Goal: Transaction & Acquisition: Book appointment/travel/reservation

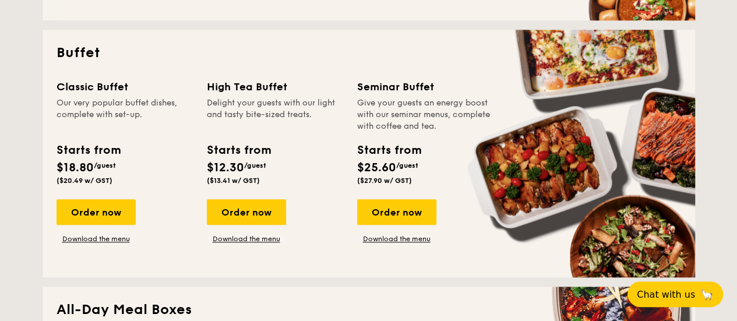
scroll to position [524, 0]
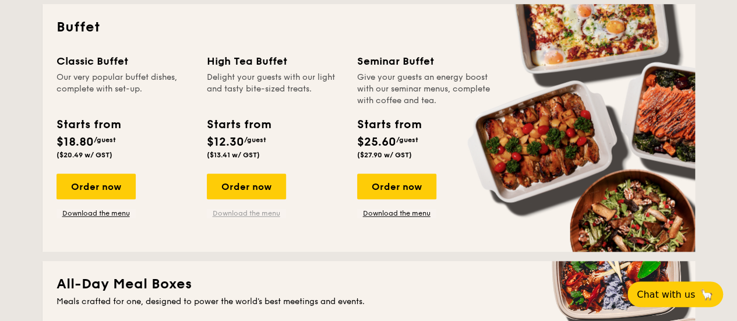
click at [256, 214] on link "Download the menu" at bounding box center [246, 212] width 79 height 9
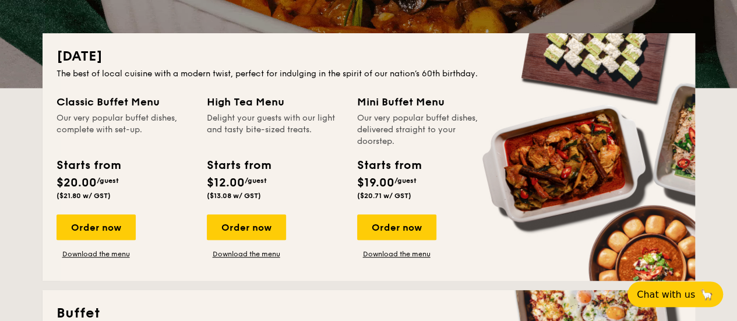
scroll to position [291, 0]
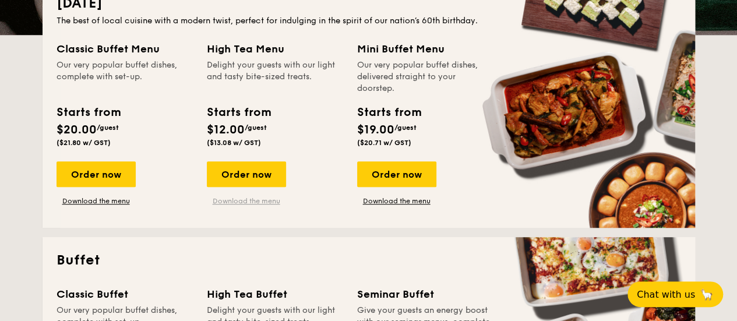
click at [246, 204] on link "Download the menu" at bounding box center [246, 200] width 79 height 9
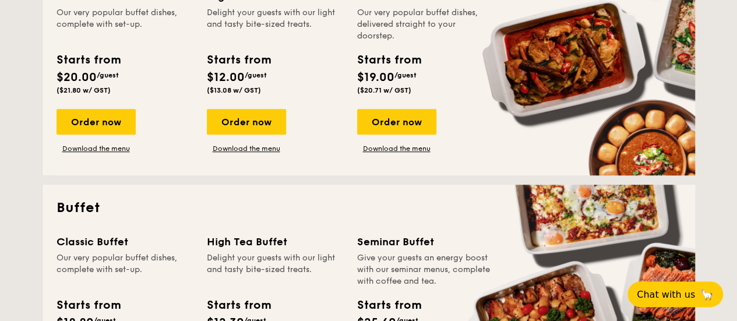
scroll to position [233, 0]
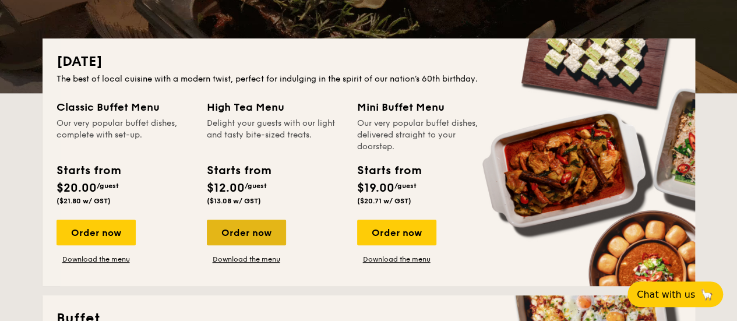
click at [259, 232] on div "Order now" at bounding box center [246, 233] width 79 height 26
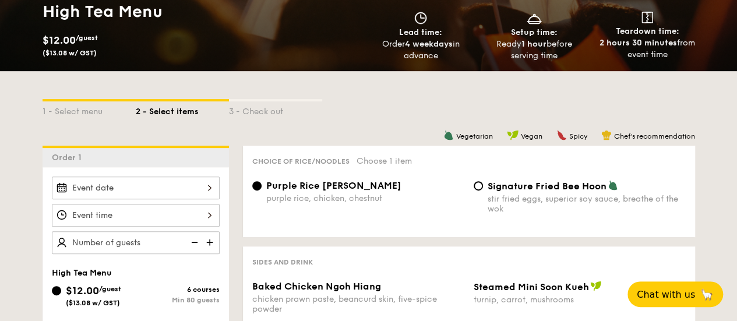
scroll to position [233, 0]
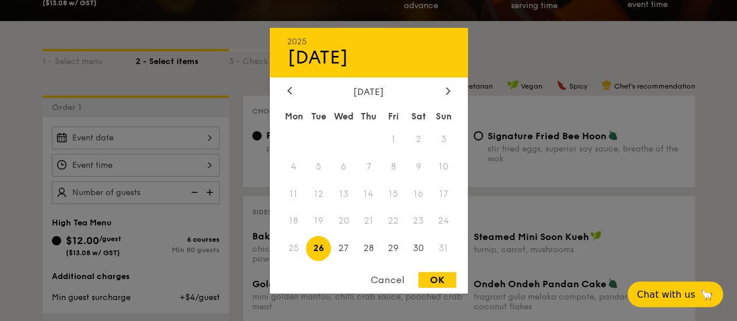
click at [178, 139] on div "2025 Aug [DATE] Tue Wed Thu Fri Sat Sun 1 2 3 4 5 6 7 8 9 10 11 12 13 14 15 16 …" at bounding box center [136, 137] width 168 height 23
click at [444, 86] on div at bounding box center [447, 91] width 10 height 11
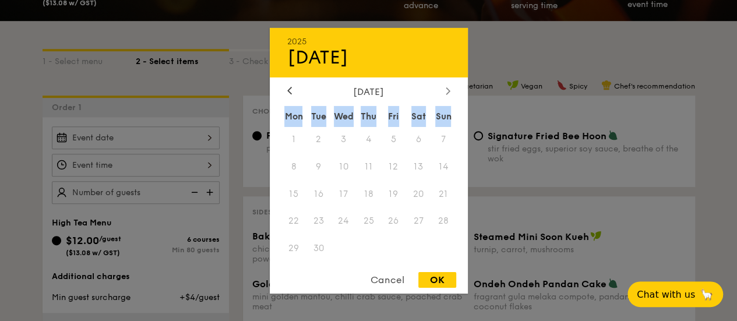
click at [444, 86] on div at bounding box center [447, 91] width 10 height 11
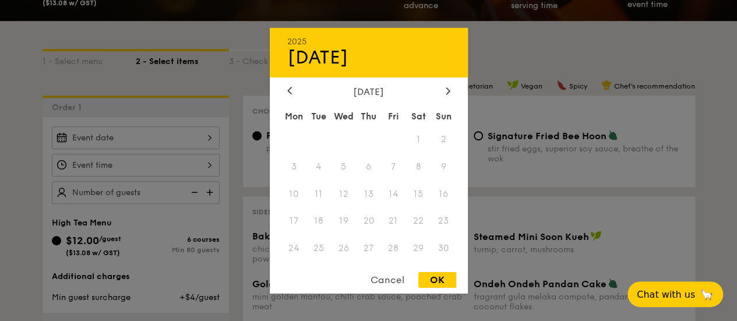
click at [324, 276] on div "Cancel OK" at bounding box center [369, 283] width 198 height 22
click at [295, 86] on div "[DATE]" at bounding box center [368, 91] width 163 height 11
click at [291, 89] on div at bounding box center [289, 91] width 10 height 11
click at [287, 92] on icon at bounding box center [289, 91] width 5 height 8
click at [287, 93] on icon at bounding box center [289, 91] width 5 height 8
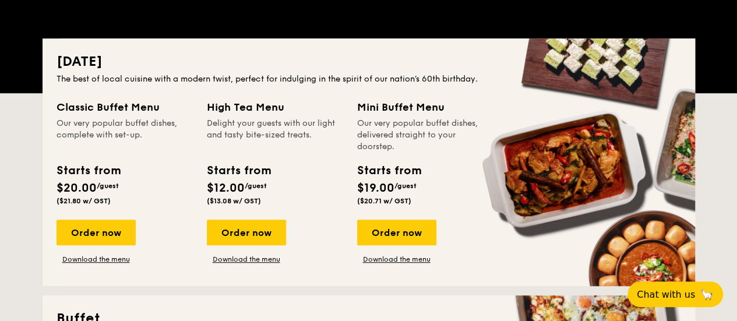
scroll to position [466, 0]
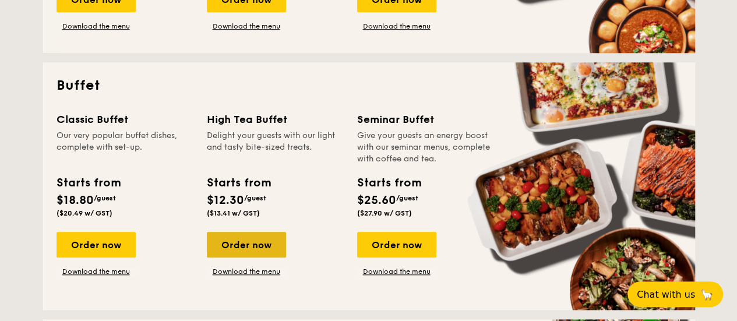
click at [252, 251] on div "Order now" at bounding box center [246, 245] width 79 height 26
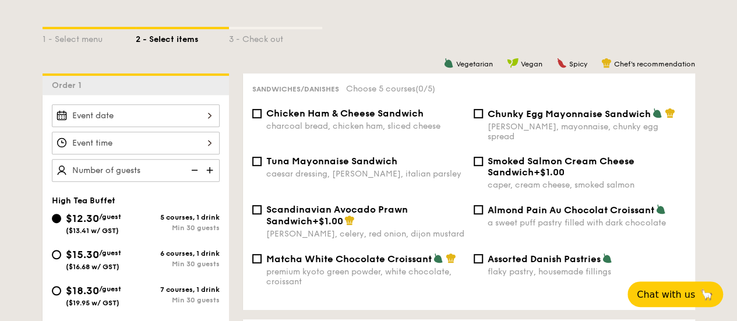
scroll to position [291, 0]
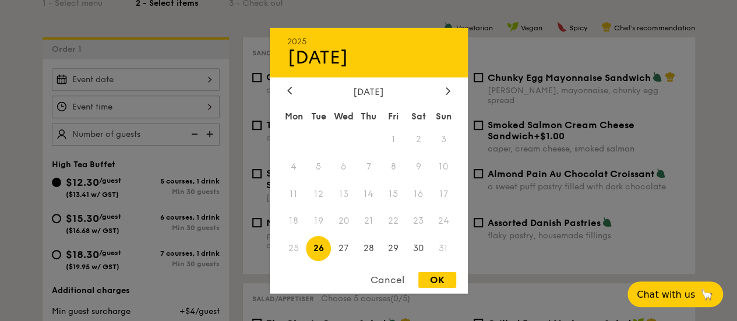
click at [165, 72] on div "2025 Aug [DATE] Tue Wed Thu Fri Sat Sun 1 2 3 4 5 6 7 8 9 10 11 12 13 14 15 16 …" at bounding box center [136, 79] width 168 height 23
click at [442, 88] on div at bounding box center [447, 91] width 10 height 11
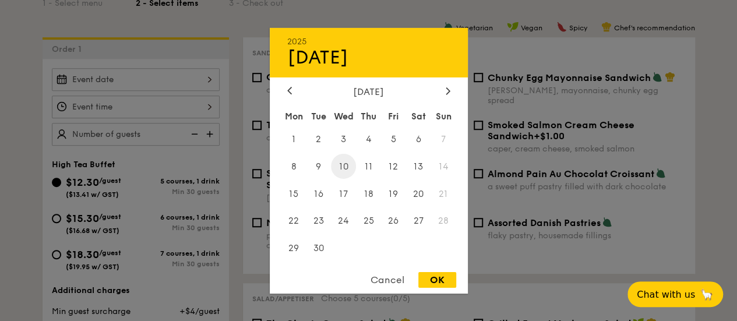
click at [341, 175] on span "10" at bounding box center [343, 166] width 25 height 25
click at [439, 282] on div "OK" at bounding box center [437, 280] width 38 height 16
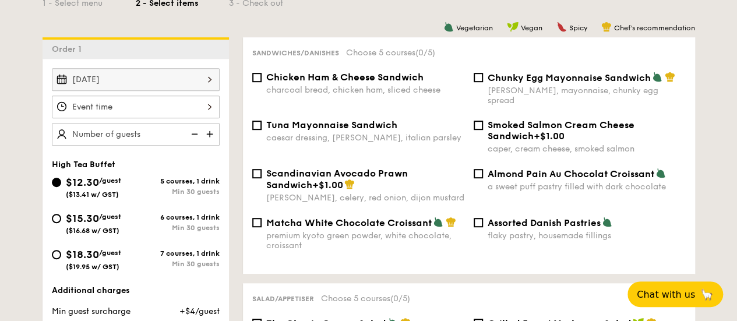
click at [193, 110] on div at bounding box center [136, 106] width 168 height 23
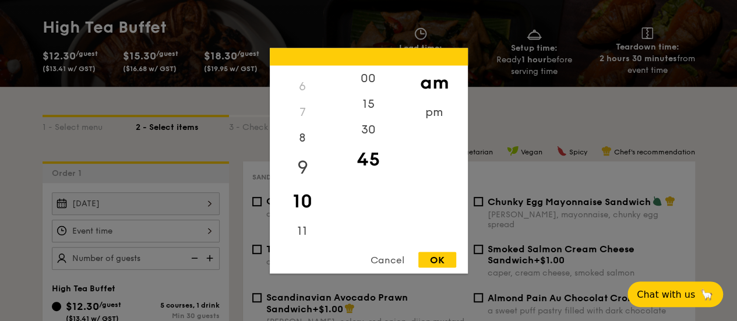
scroll to position [116, 0]
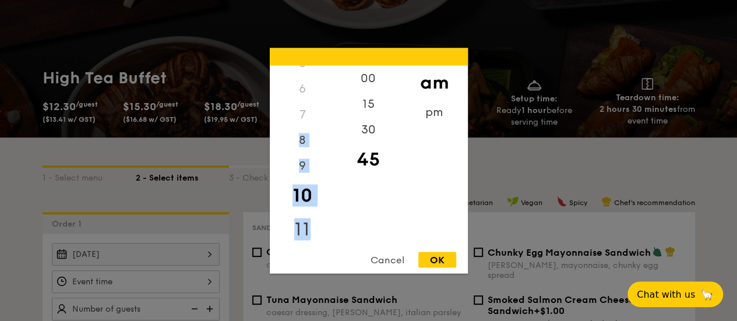
drag, startPoint x: 312, startPoint y: 123, endPoint x: 309, endPoint y: 227, distance: 104.3
click at [309, 227] on div "12 1 2 3 4 5 6 7 8 9 10 11" at bounding box center [303, 154] width 66 height 178
click at [306, 130] on div "2" at bounding box center [303, 129] width 66 height 26
click at [297, 131] on div "2" at bounding box center [303, 129] width 66 height 26
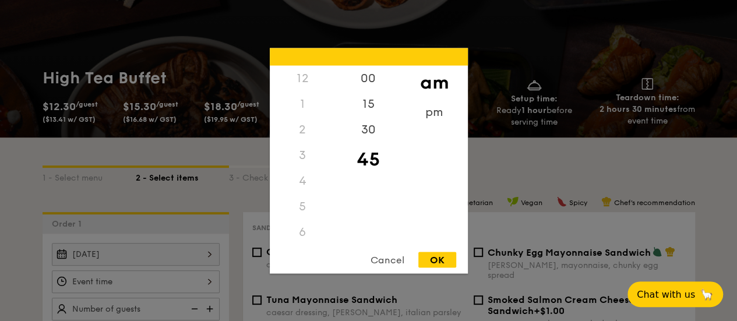
click at [297, 131] on div "2" at bounding box center [303, 129] width 66 height 26
click at [295, 132] on div "2" at bounding box center [303, 129] width 66 height 26
click at [309, 133] on div "2" at bounding box center [303, 129] width 66 height 26
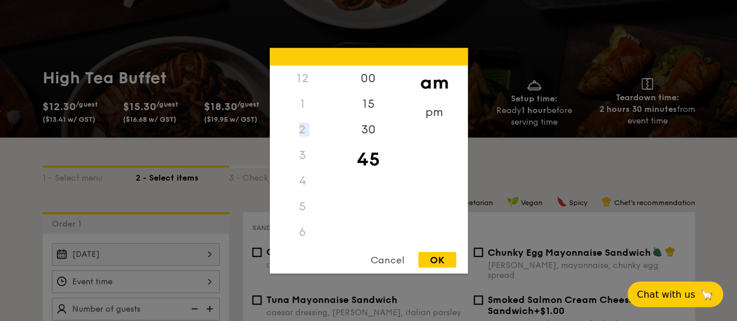
click at [309, 133] on div "2" at bounding box center [303, 129] width 66 height 26
click at [304, 143] on div "8" at bounding box center [303, 150] width 66 height 34
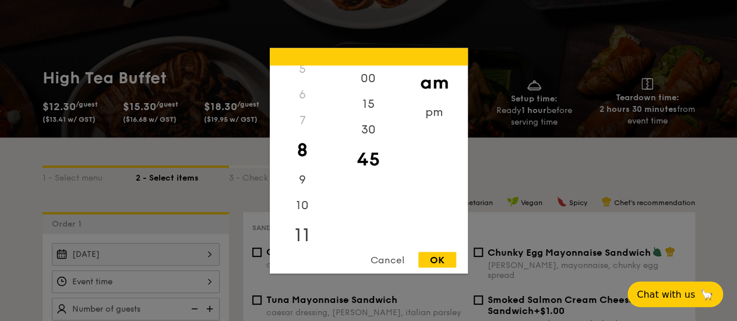
click at [296, 229] on div "11" at bounding box center [303, 235] width 66 height 34
click at [398, 261] on div "Cancel" at bounding box center [387, 260] width 57 height 16
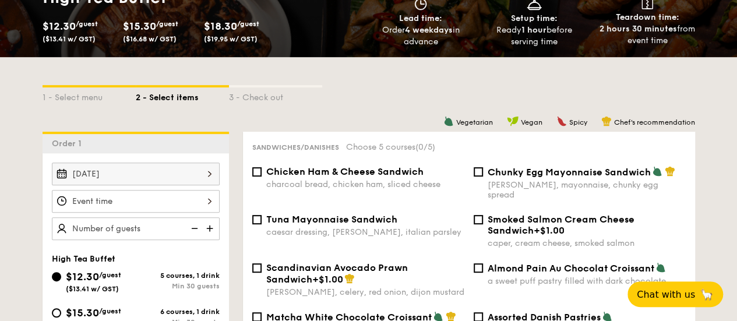
scroll to position [233, 0]
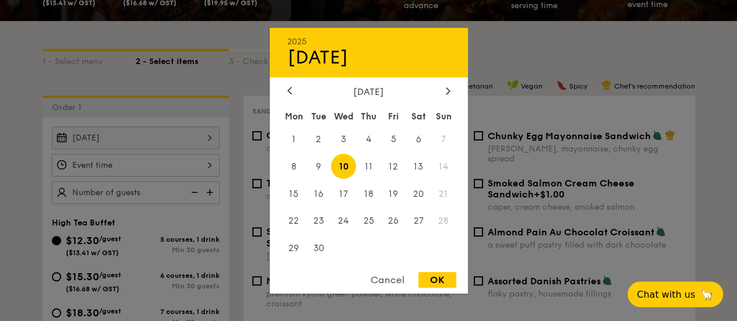
click at [188, 144] on div "[DATE] 2025 Sep [DATE] Tue Wed Thu Fri Sat Sun 1 2 3 4 5 6 7 8 9 10 11 12 13 14…" at bounding box center [136, 137] width 168 height 23
drag, startPoint x: 369, startPoint y: 165, endPoint x: 338, endPoint y: 204, distance: 49.8
click at [346, 204] on div "Mon Tue Wed Thu Fri Sat Sun 1 2 3 4 5 6 7 8 9 10 11 12 13 14 15 16 17 18 19 20 …" at bounding box center [369, 183] width 198 height 157
click at [339, 192] on span "17" at bounding box center [343, 193] width 25 height 25
click at [431, 281] on div "OK" at bounding box center [437, 280] width 38 height 16
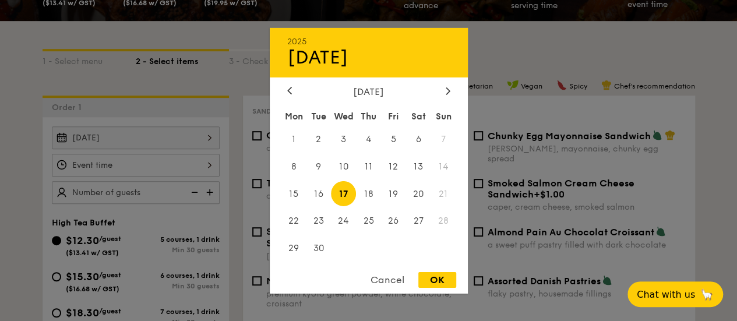
type input "[DATE]"
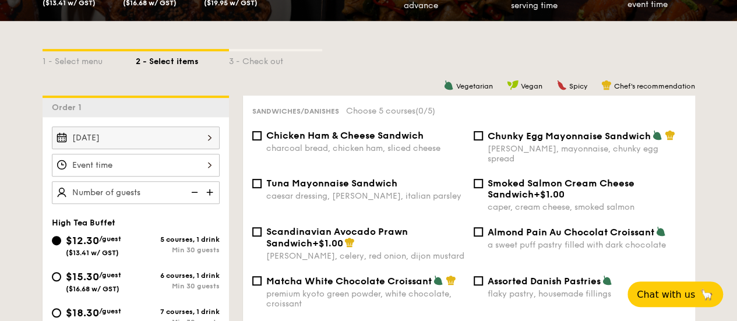
click at [156, 164] on div at bounding box center [136, 165] width 168 height 23
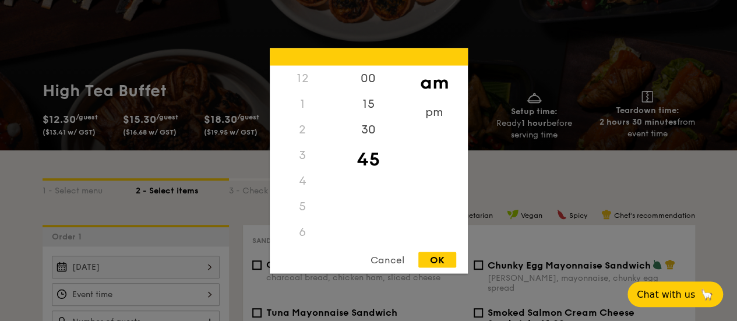
scroll to position [58, 0]
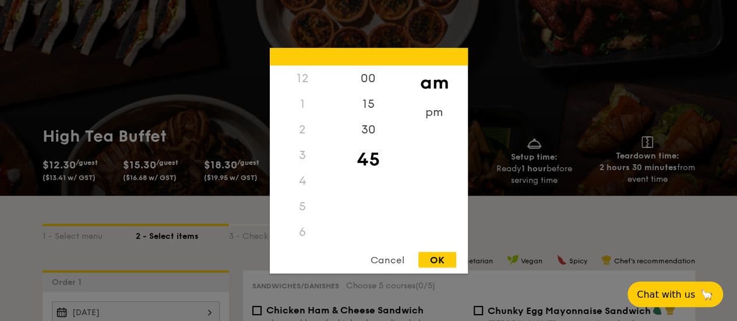
click at [296, 159] on div "3" at bounding box center [303, 155] width 66 height 26
click at [517, 231] on div at bounding box center [368, 160] width 737 height 321
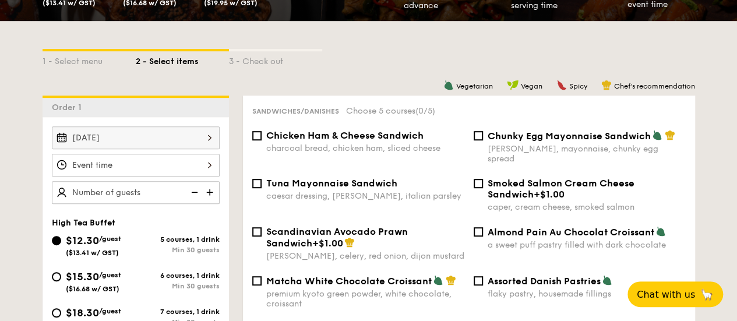
scroll to position [291, 0]
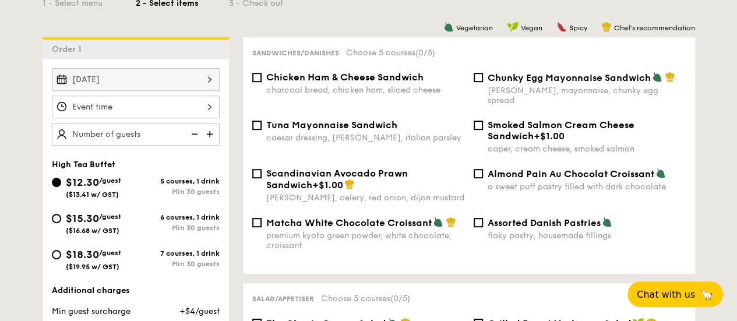
click at [134, 105] on div at bounding box center [136, 106] width 168 height 23
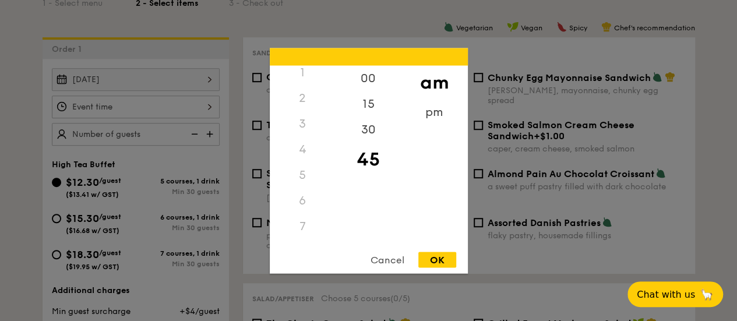
scroll to position [0, 0]
click at [307, 90] on div "12" at bounding box center [303, 78] width 66 height 26
click at [291, 112] on div "1" at bounding box center [303, 104] width 66 height 26
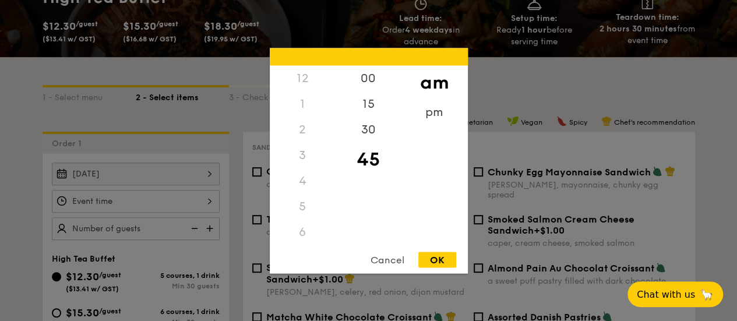
scroll to position [116, 0]
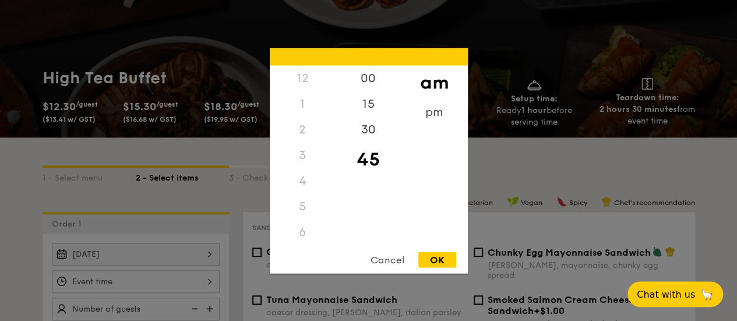
click at [182, 154] on div at bounding box center [368, 160] width 737 height 321
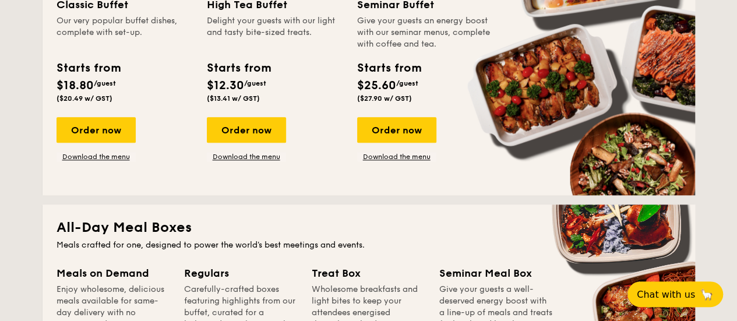
scroll to position [582, 0]
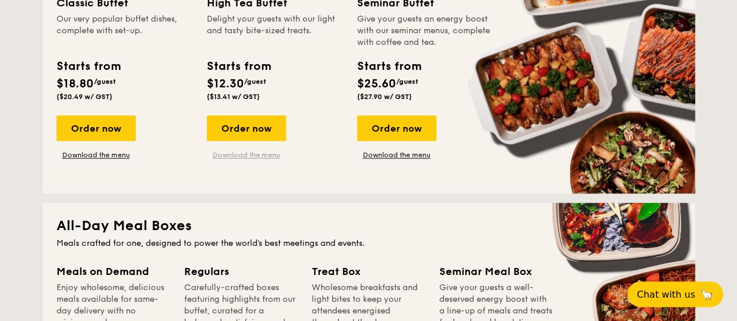
click at [242, 158] on link "Download the menu" at bounding box center [246, 154] width 79 height 9
click at [259, 128] on div "Order now" at bounding box center [246, 128] width 79 height 26
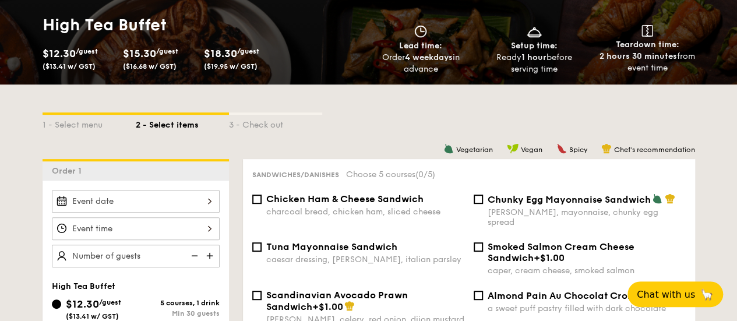
scroll to position [233, 0]
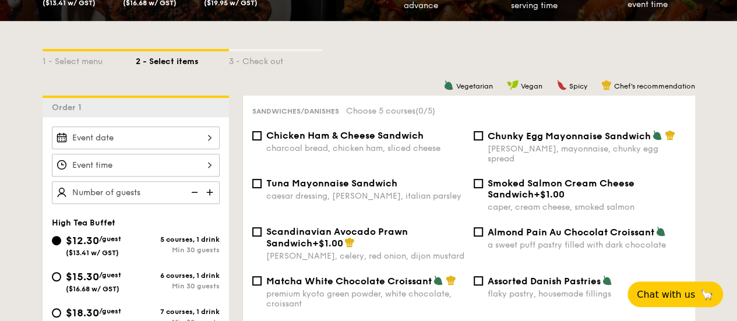
click at [194, 139] on div at bounding box center [136, 137] width 168 height 23
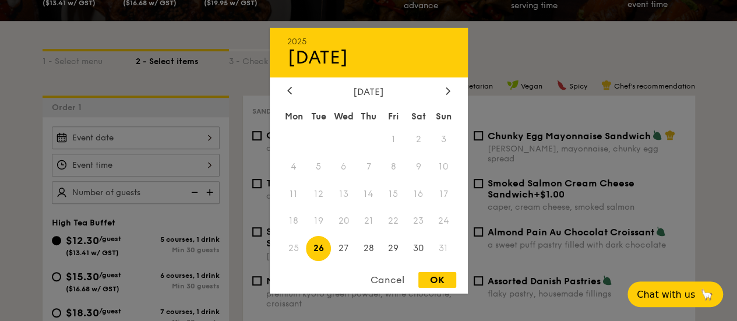
click at [438, 86] on div "[DATE]" at bounding box center [368, 91] width 163 height 11
click at [440, 87] on div "[DATE]" at bounding box center [368, 91] width 163 height 11
click at [442, 88] on div at bounding box center [447, 91] width 10 height 11
click at [445, 90] on icon at bounding box center [447, 91] width 5 height 8
click at [291, 88] on icon at bounding box center [289, 91] width 5 height 8
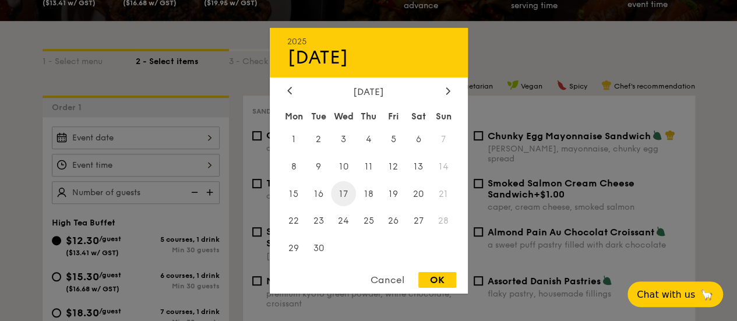
click at [342, 199] on span "17" at bounding box center [343, 193] width 25 height 25
click at [447, 278] on div "OK" at bounding box center [437, 280] width 38 height 16
type input "[DATE]"
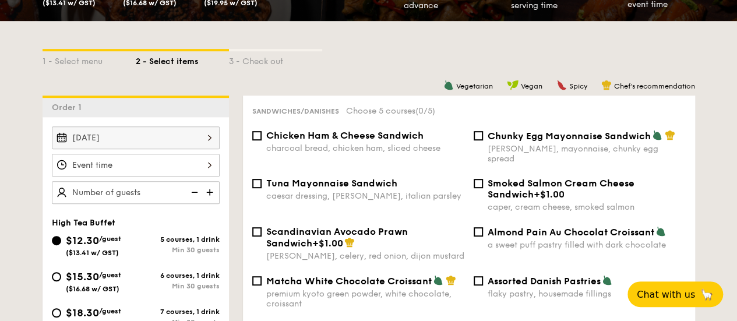
click at [198, 165] on div at bounding box center [136, 165] width 168 height 23
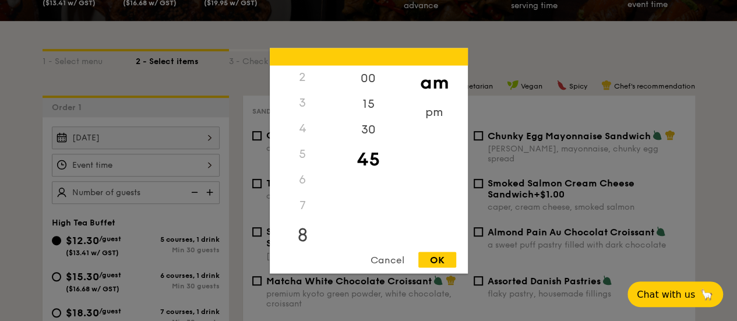
scroll to position [0, 0]
click at [305, 136] on div "2" at bounding box center [303, 129] width 66 height 26
click at [297, 145] on div "8" at bounding box center [303, 143] width 66 height 34
click at [310, 178] on div "9" at bounding box center [303, 176] width 66 height 34
click at [308, 207] on div "10" at bounding box center [303, 203] width 66 height 34
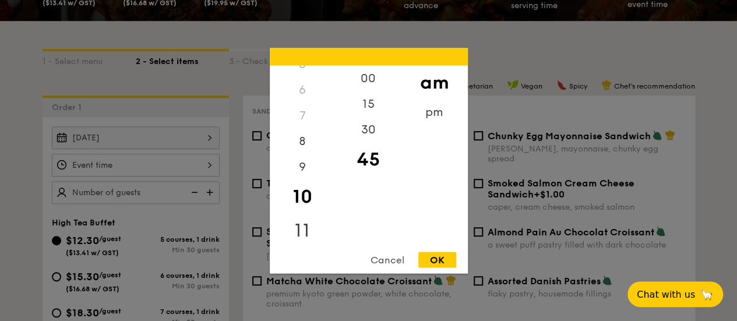
click at [309, 228] on div "11" at bounding box center [303, 230] width 66 height 34
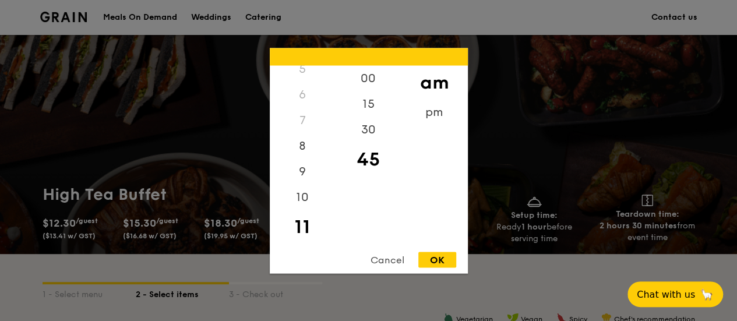
click at [0, 150] on div at bounding box center [368, 160] width 737 height 321
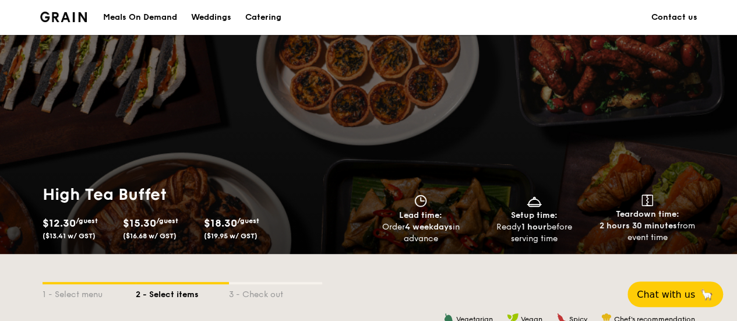
click at [54, 19] on img at bounding box center [63, 17] width 47 height 10
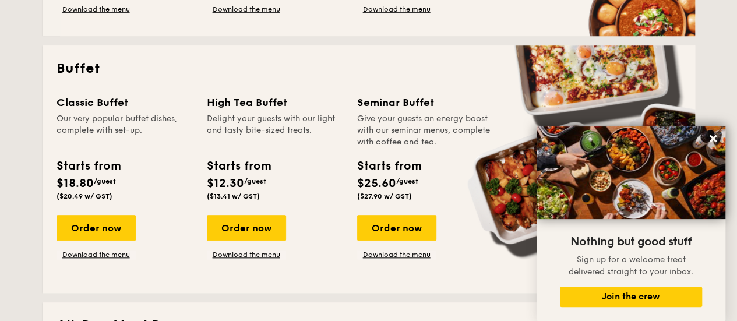
scroll to position [466, 0]
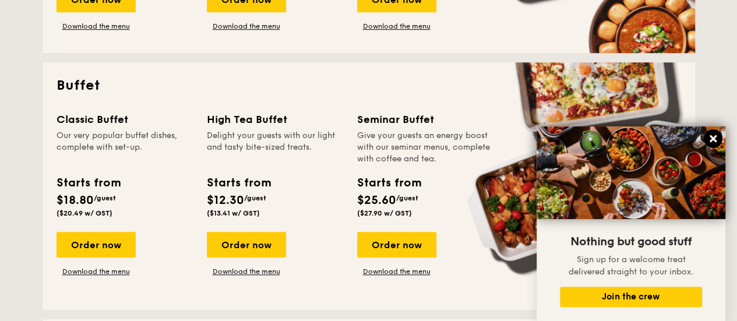
click at [714, 138] on icon at bounding box center [712, 138] width 7 height 7
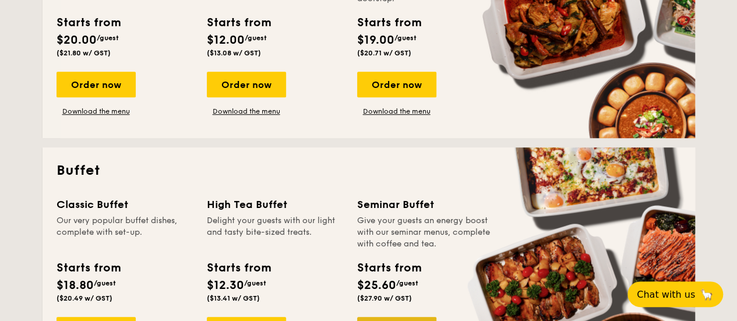
scroll to position [524, 0]
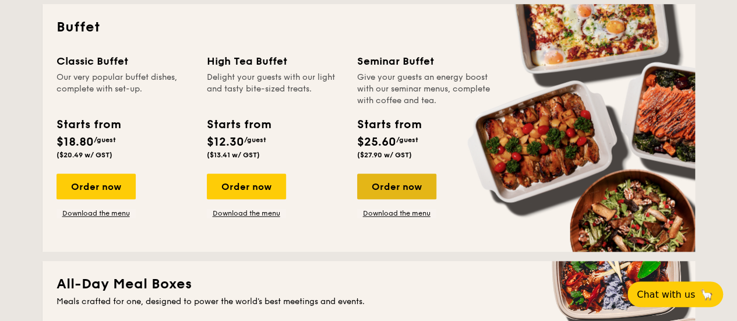
click at [390, 190] on div "Order now" at bounding box center [396, 187] width 79 height 26
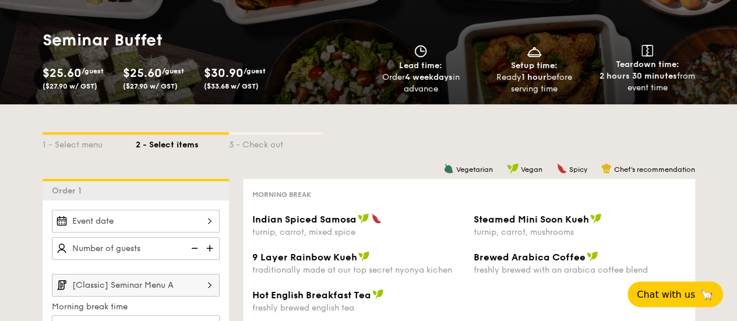
scroll to position [175, 0]
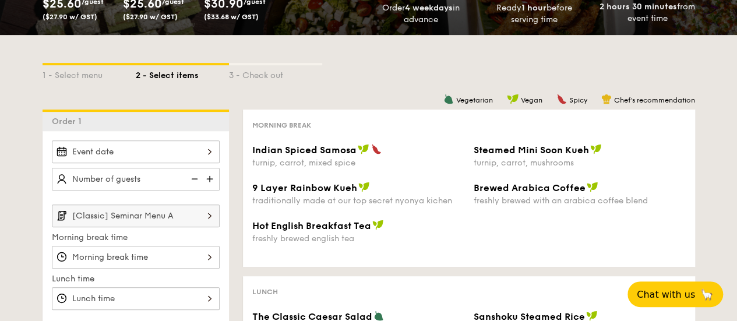
click at [155, 152] on div at bounding box center [136, 151] width 168 height 23
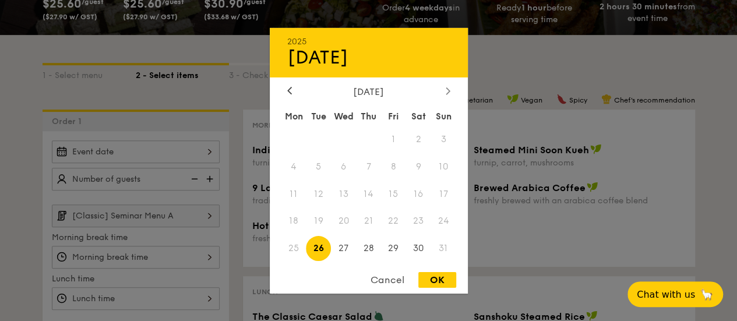
click at [448, 91] on icon at bounding box center [447, 91] width 5 height 8
click at [358, 208] on div "Mon Tue Wed Thu Fri Sat Sun 1 2 3 4 5 6 7 8 9 10 11 12 13 14 15 16 17 18 19 20 …" at bounding box center [369, 183] width 198 height 157
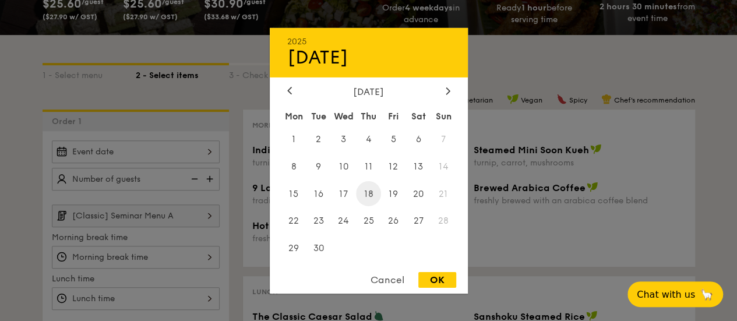
click at [373, 191] on span "18" at bounding box center [368, 193] width 25 height 25
click at [429, 282] on div "OK" at bounding box center [437, 280] width 38 height 16
type input "Sep 18, 2025"
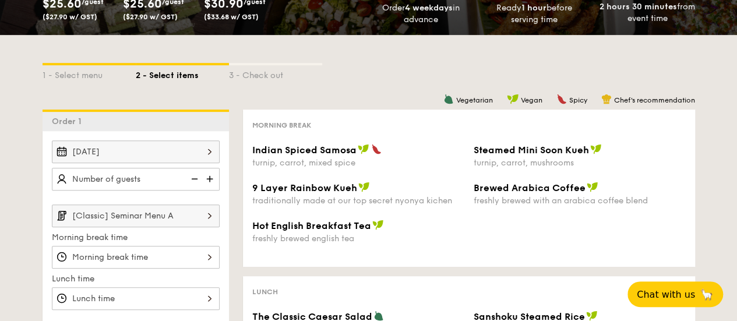
click at [433, 282] on div "OK" at bounding box center [437, 280] width 38 height 16
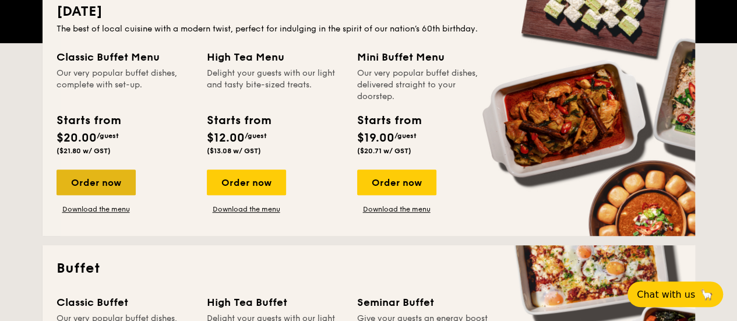
scroll to position [458, 0]
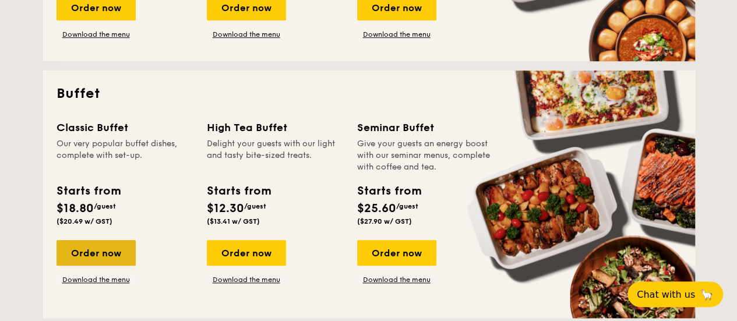
click at [91, 254] on div "Order now" at bounding box center [95, 253] width 79 height 26
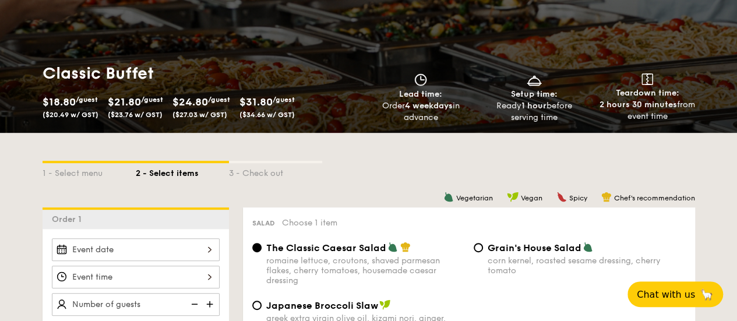
scroll to position [175, 0]
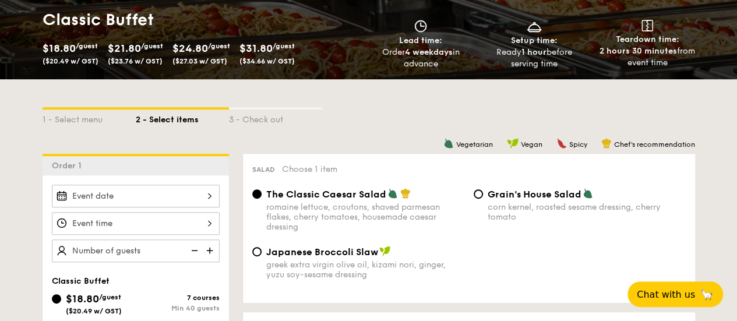
click at [140, 202] on div at bounding box center [136, 196] width 168 height 23
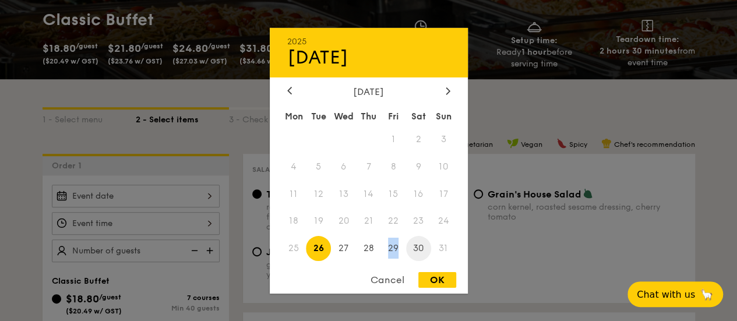
drag, startPoint x: 378, startPoint y: 250, endPoint x: 406, endPoint y: 247, distance: 27.6
click at [405, 248] on div "Mon Tue Wed Thu Fri Sat Sun 1 2 3 4 5 6 7 8 9 10 11 12 13 14 15 16 17 18 19 20 …" at bounding box center [369, 183] width 198 height 157
click at [449, 89] on div at bounding box center [447, 91] width 10 height 11
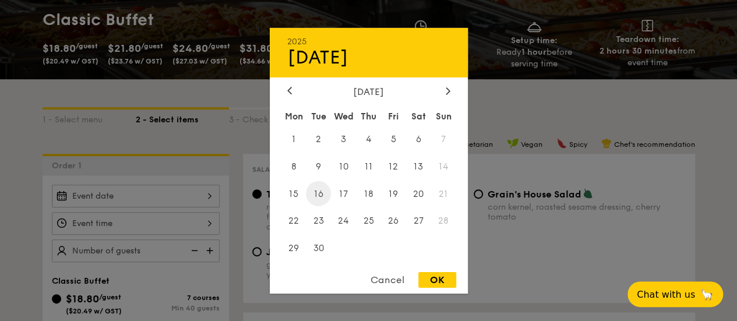
click at [325, 193] on span "16" at bounding box center [318, 193] width 25 height 25
click at [423, 272] on div "2025 Sep 16 September 2025 Mon Tue Wed Thu Fri Sat Sun 1 2 3 4 5 6 7 8 9 10 11 …" at bounding box center [369, 159] width 198 height 265
click at [429, 279] on div "OK" at bounding box center [437, 280] width 38 height 16
type input "Sep 16, 2025"
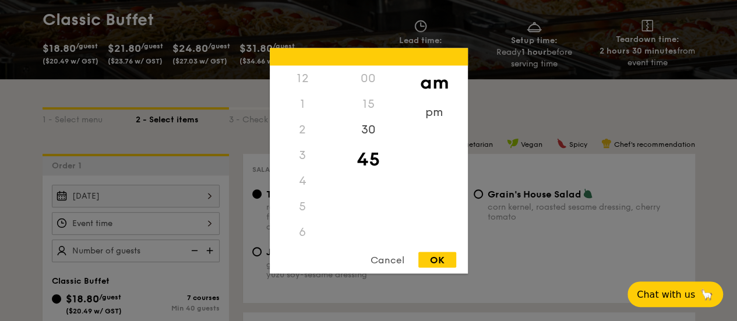
click at [128, 222] on div "12 1 2 3 4 5 6 7 8 9 10 11 00 15 30 45 am pm Cancel OK" at bounding box center [136, 223] width 168 height 23
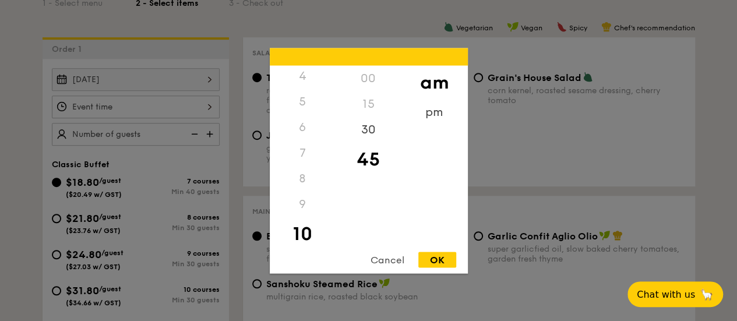
scroll to position [137, 0]
click at [308, 234] on div "11" at bounding box center [303, 235] width 66 height 34
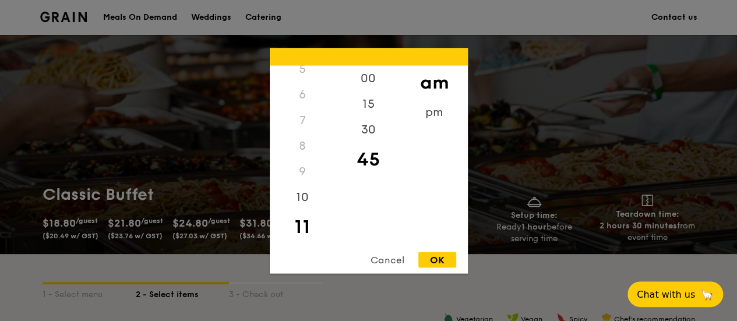
click at [455, 263] on div "OK" at bounding box center [437, 260] width 38 height 16
type input "11:45AM"
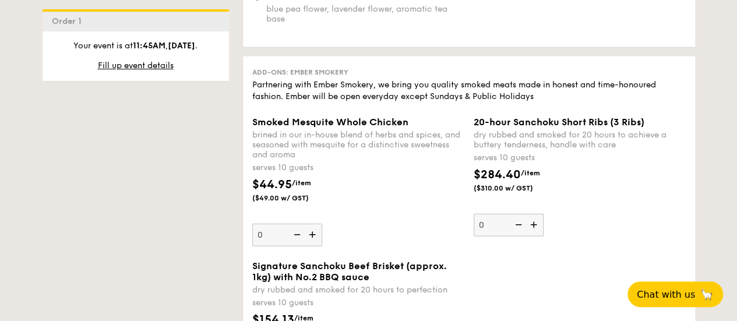
scroll to position [1763, 0]
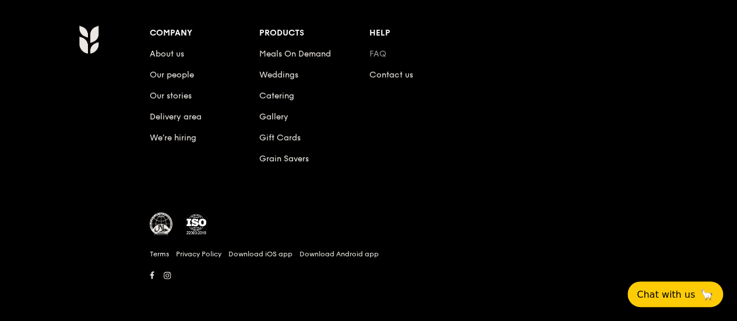
click at [381, 57] on link "FAQ" at bounding box center [377, 54] width 17 height 10
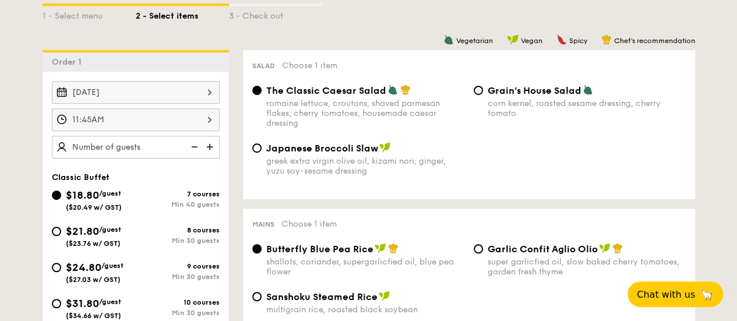
scroll to position [0, 0]
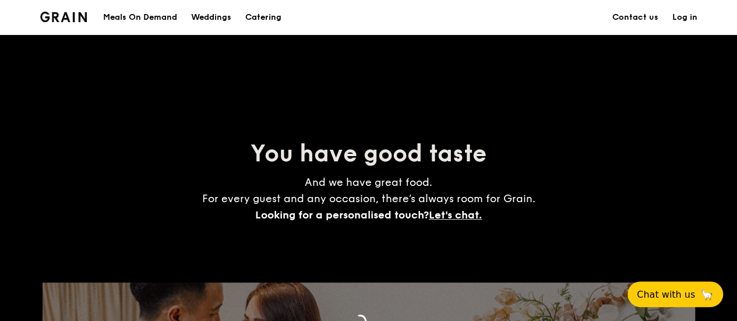
scroll to position [1730, 0]
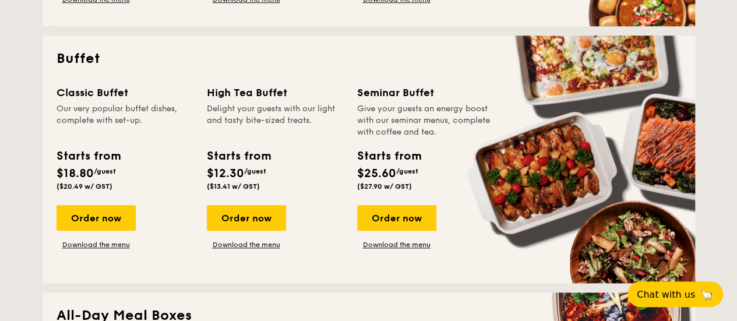
scroll to position [524, 0]
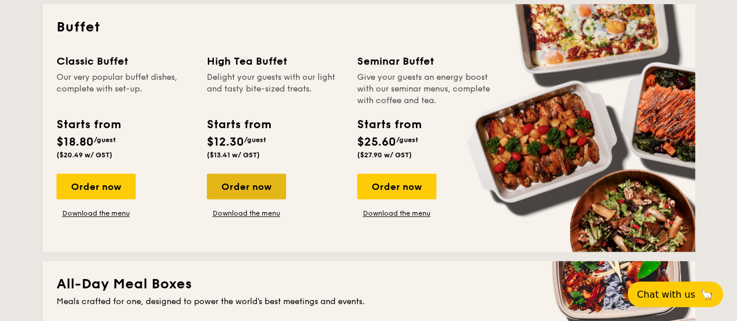
click at [259, 185] on div "Order now" at bounding box center [246, 187] width 79 height 26
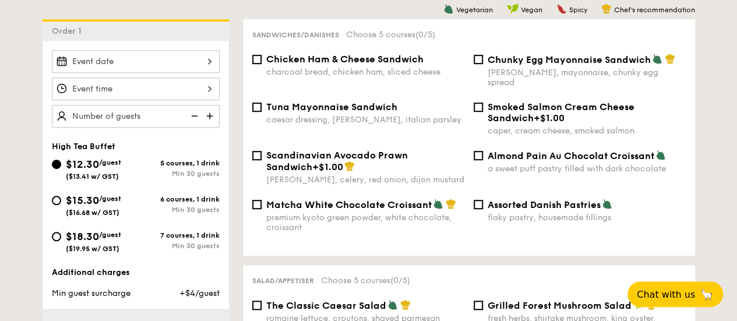
scroll to position [291, 0]
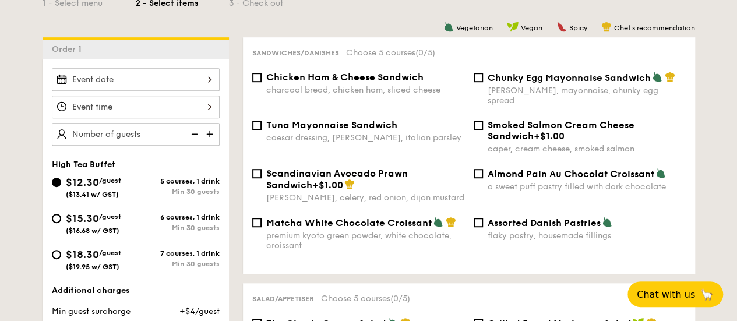
click at [161, 79] on div at bounding box center [136, 79] width 168 height 23
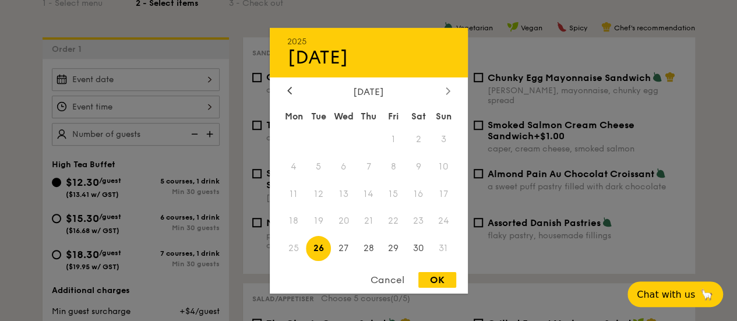
click at [449, 87] on icon at bounding box center [447, 91] width 5 height 8
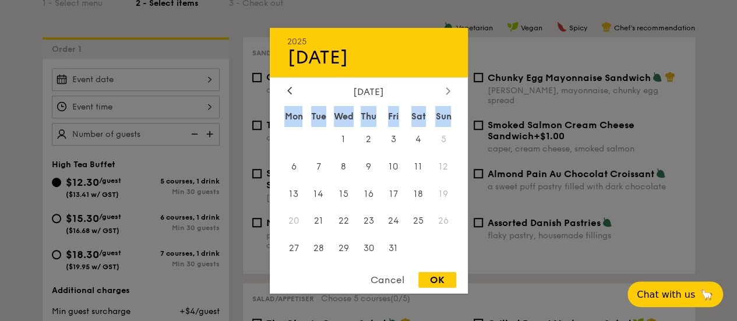
click at [449, 86] on div at bounding box center [447, 91] width 10 height 11
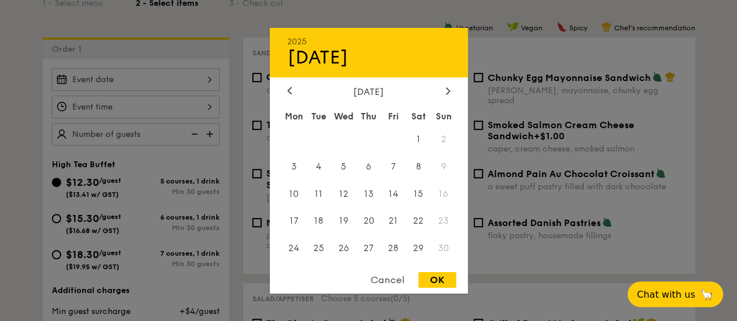
click at [295, 88] on div "[DATE]" at bounding box center [368, 91] width 163 height 11
click at [291, 89] on div at bounding box center [289, 91] width 10 height 11
click at [362, 195] on span "16" at bounding box center [368, 193] width 25 height 25
click at [285, 87] on div at bounding box center [289, 91] width 10 height 11
click at [345, 168] on span "10" at bounding box center [343, 166] width 25 height 25
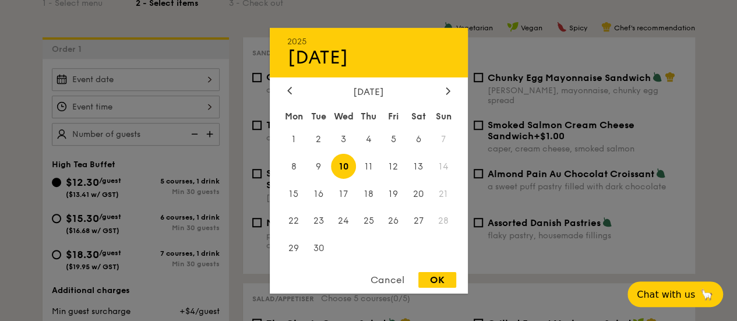
drag, startPoint x: 440, startPoint y: 283, endPoint x: 216, endPoint y: 196, distance: 239.8
click at [440, 282] on div "OK" at bounding box center [437, 280] width 38 height 16
type input "[DATE]"
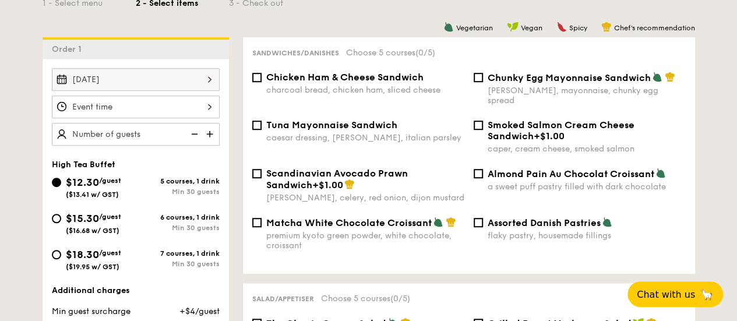
click at [191, 134] on img at bounding box center [193, 134] width 17 height 22
click at [207, 139] on img at bounding box center [210, 134] width 17 height 22
click at [207, 137] on img at bounding box center [210, 134] width 17 height 22
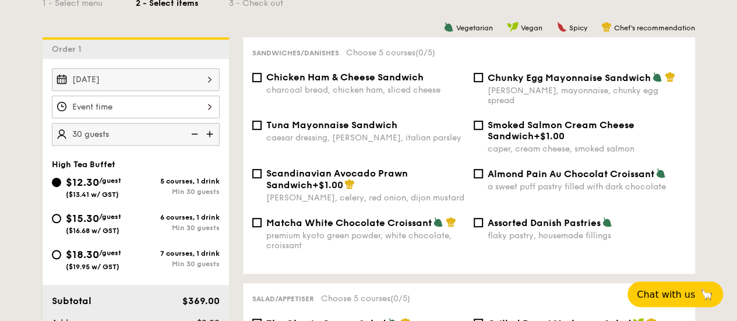
click at [207, 136] on img at bounding box center [210, 134] width 17 height 22
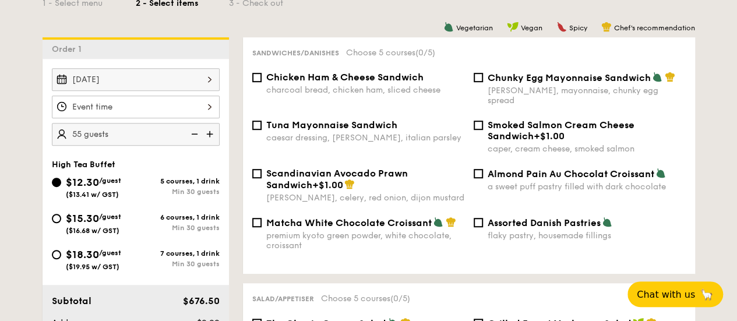
click at [207, 136] on img at bounding box center [210, 134] width 17 height 22
click at [207, 135] on img at bounding box center [210, 134] width 17 height 22
click at [198, 132] on img at bounding box center [193, 134] width 17 height 22
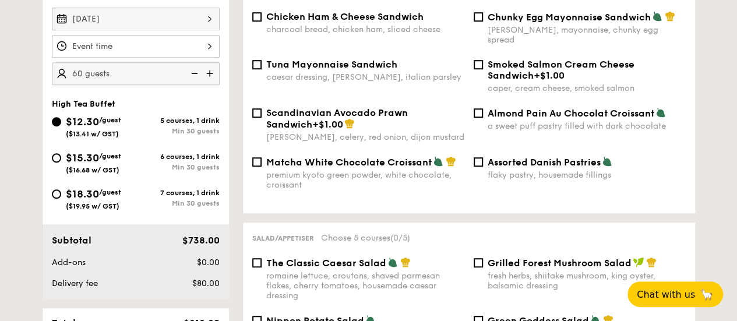
scroll to position [349, 0]
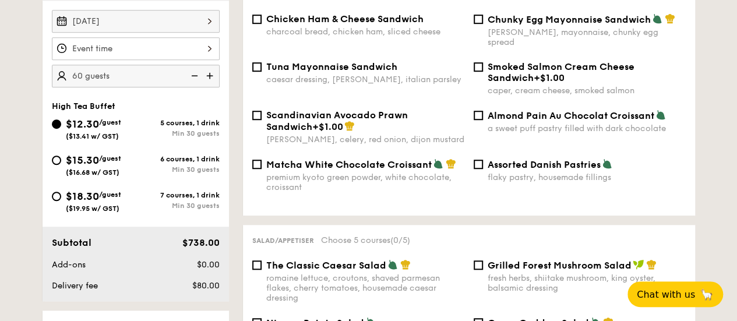
click at [200, 77] on img at bounding box center [193, 76] width 17 height 22
type input "55 guests"
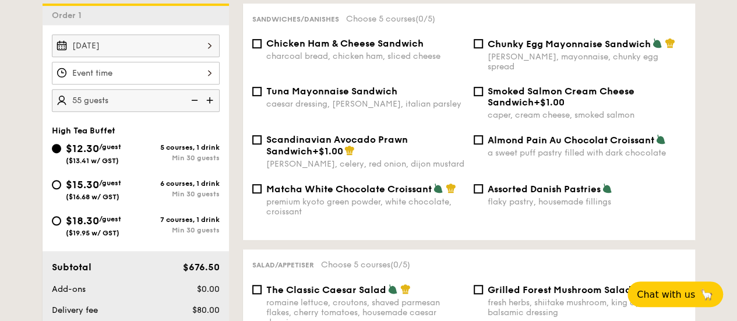
scroll to position [291, 0]
